Goal: Check status: Check status

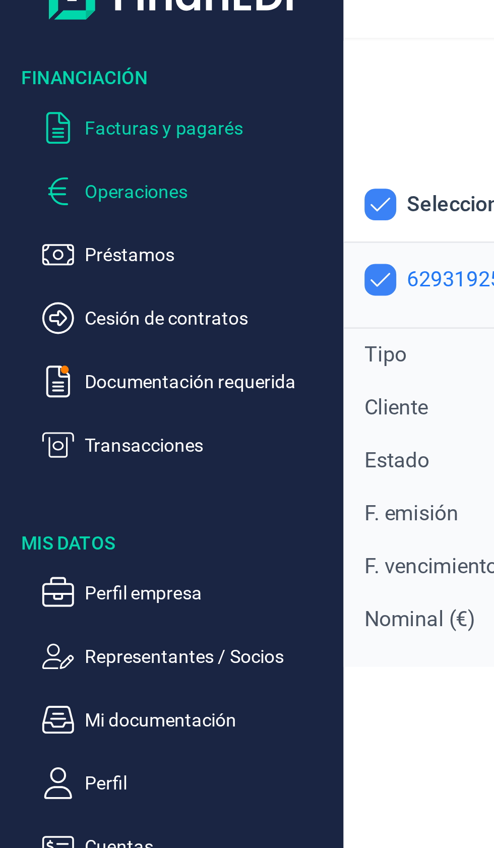
click at [70, 100] on p "Operaciones" at bounding box center [79, 99] width 95 height 12
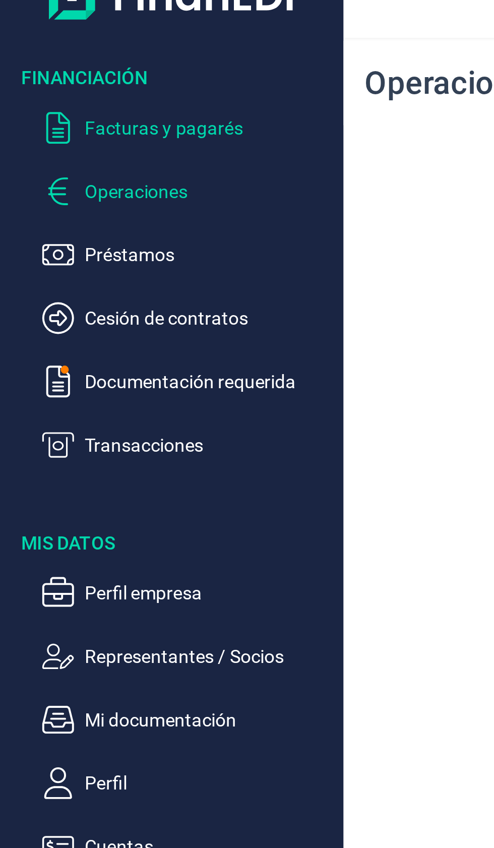
click at [78, 74] on p "Facturas y pagarés" at bounding box center [79, 75] width 95 height 12
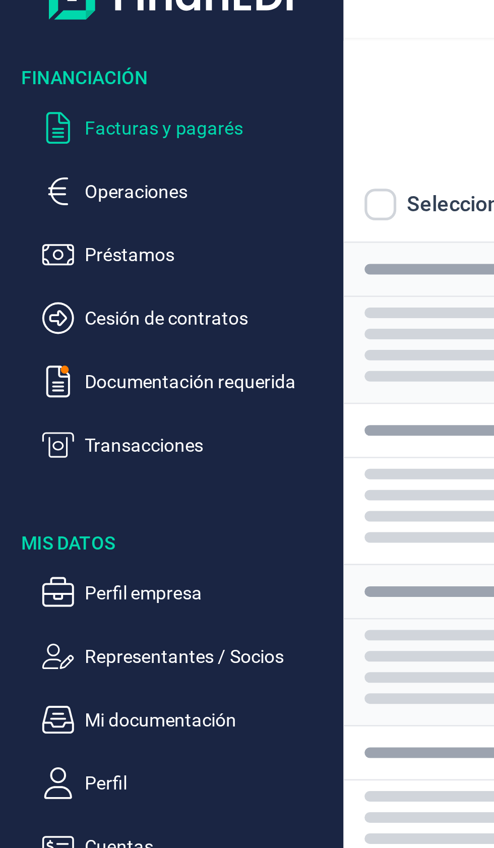
checkbox input "true"
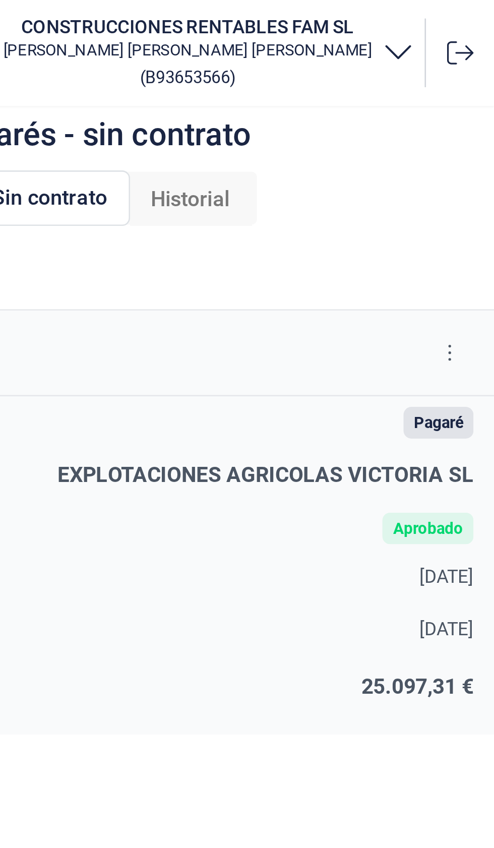
click at [484, 134] on button at bounding box center [477, 135] width 18 height 16
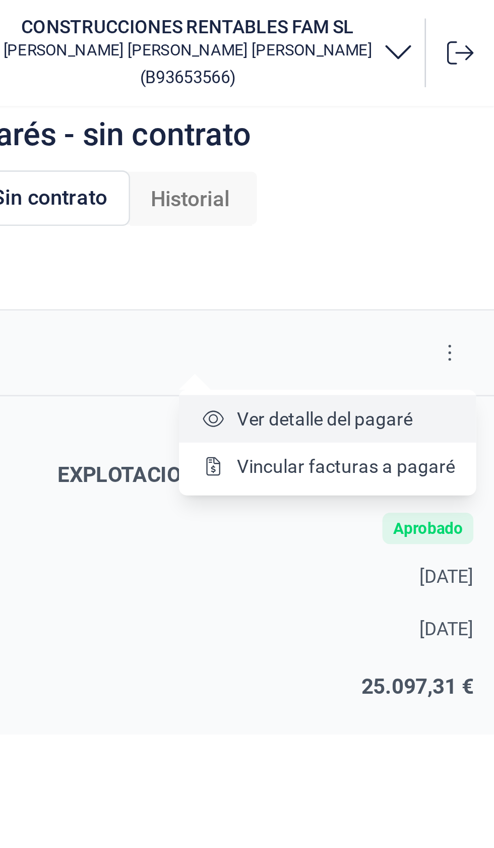
click at [451, 162] on span "Ver detalle del pagaré" at bounding box center [429, 160] width 67 height 10
